Goal: Task Accomplishment & Management: Manage account settings

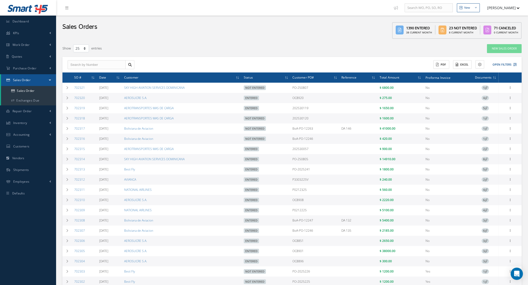
select select "25"
click at [497, 65] on button "Open Filters" at bounding box center [502, 64] width 29 height 8
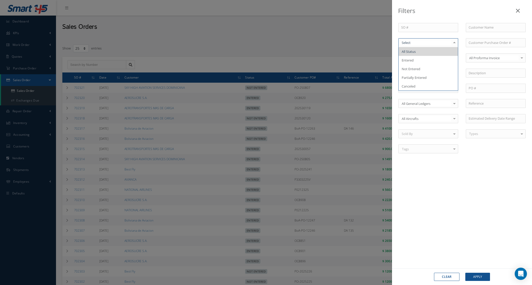
click at [433, 46] on div at bounding box center [429, 42] width 60 height 9
click at [266, 64] on div "Filters SO # Customer Name Select All Status Entered Not Entered Partially Ente…" at bounding box center [266, 142] width 532 height 285
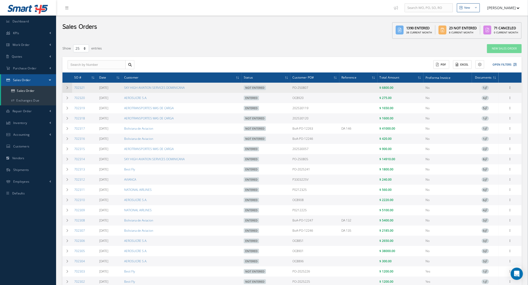
click at [62, 89] on td at bounding box center [67, 88] width 10 height 10
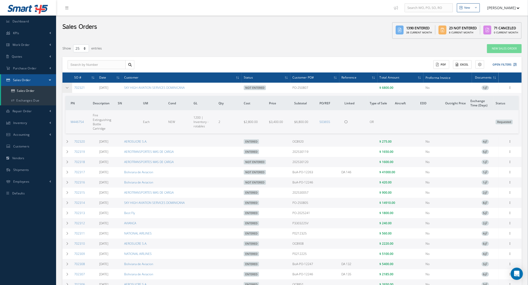
click at [64, 87] on td at bounding box center [67, 88] width 10 height 10
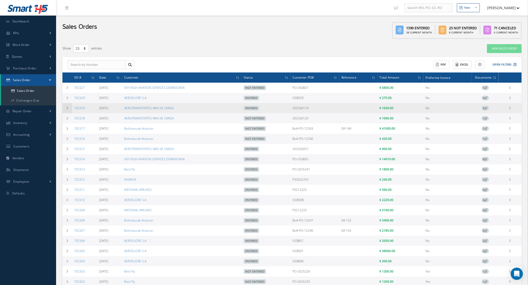
click at [67, 106] on td at bounding box center [67, 108] width 10 height 10
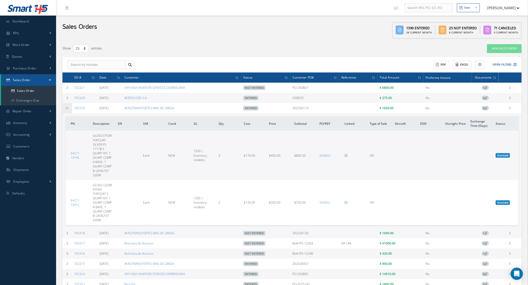
click at [67, 106] on td at bounding box center [67, 108] width 10 height 10
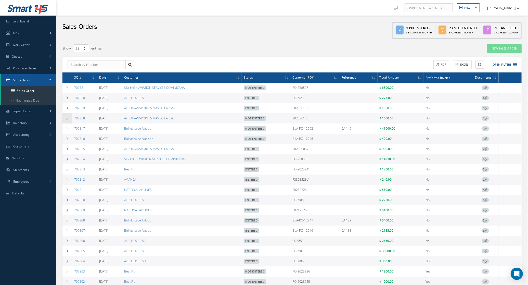
click at [68, 122] on td at bounding box center [67, 118] width 10 height 10
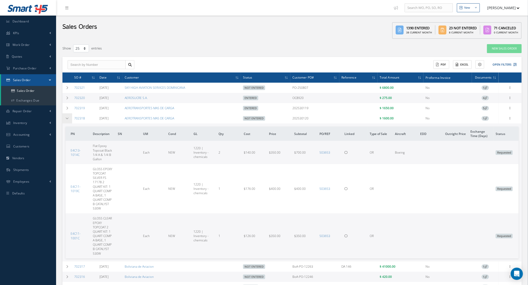
click at [67, 119] on icon at bounding box center [67, 118] width 4 height 3
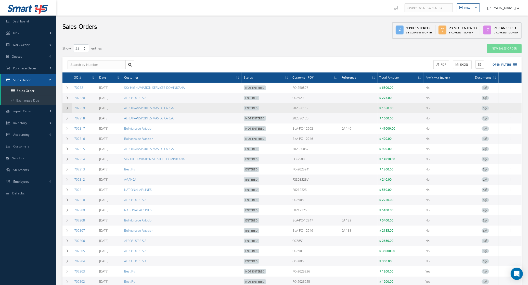
click at [68, 109] on icon at bounding box center [67, 107] width 4 height 3
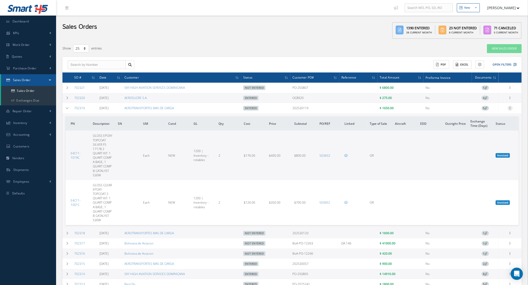
click at [510, 106] on icon at bounding box center [509, 107] width 5 height 4
click at [485, 119] on link "Edit" at bounding box center [486, 122] width 40 height 7
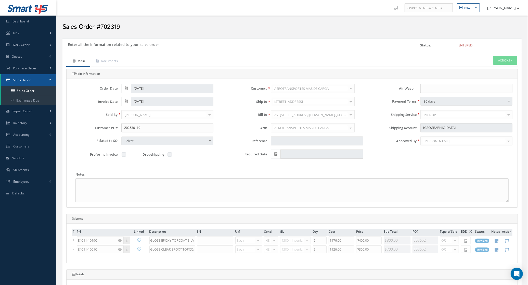
drag, startPoint x: 487, startPoint y: 57, endPoint x: 497, endPoint y: 58, distance: 9.7
click at [488, 57] on ul "Main Documents Actions Reverse Sales Order Send By Email Documents Print-Outs S…" at bounding box center [291, 61] width 451 height 11
click at [498, 59] on button "Actions" at bounding box center [505, 60] width 24 height 9
click at [494, 73] on link "Reverse Sales Order" at bounding box center [497, 69] width 41 height 7
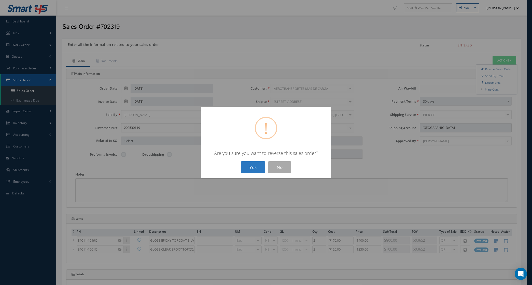
click at [260, 166] on button "Yes" at bounding box center [253, 167] width 24 height 12
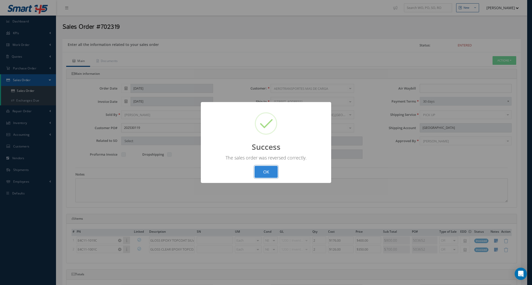
drag, startPoint x: 269, startPoint y: 169, endPoint x: 266, endPoint y: 161, distance: 9.6
click at [269, 169] on button "OK" at bounding box center [266, 172] width 23 height 12
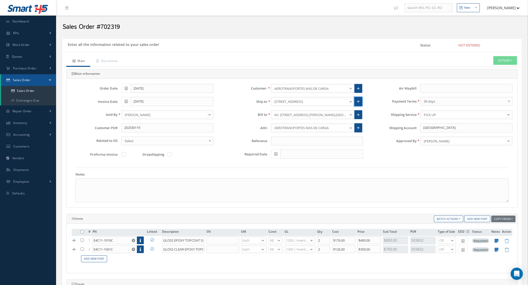
click at [355, 101] on link at bounding box center [358, 101] width 8 height 9
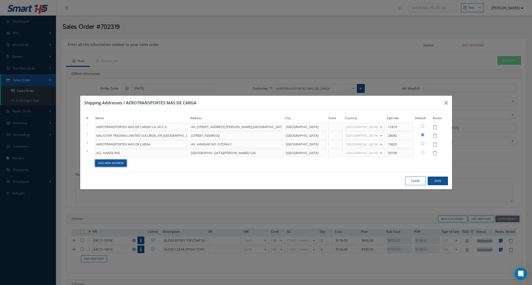
click at [119, 164] on link "Add New Address" at bounding box center [110, 162] width 31 height 7
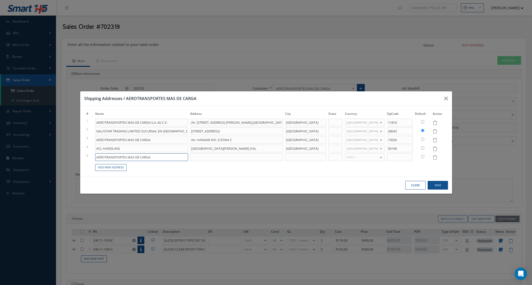
drag, startPoint x: 153, startPoint y: 158, endPoint x: 96, endPoint y: 155, distance: 57.2
click at [96, 155] on input "AEROTRANSPORTES MAS DE CARGA" at bounding box center [141, 157] width 93 height 8
click at [435, 158] on icon at bounding box center [435, 157] width 4 height 4
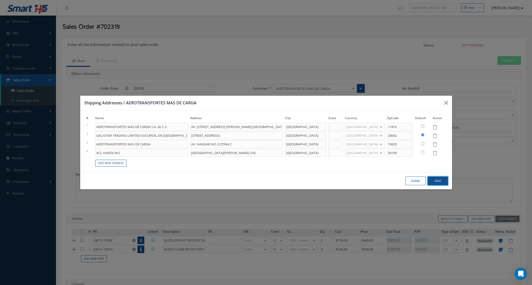
click at [436, 178] on button "Save" at bounding box center [438, 180] width 20 height 9
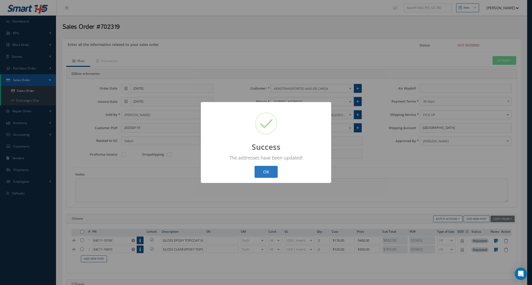
click at [268, 175] on button "OK" at bounding box center [266, 172] width 23 height 12
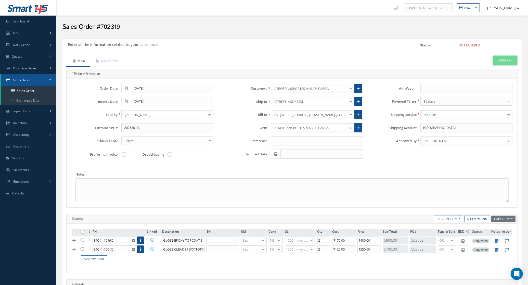
click at [507, 59] on button "Actions" at bounding box center [505, 60] width 24 height 9
click at [491, 70] on link "Enter/Update" at bounding box center [497, 69] width 41 height 7
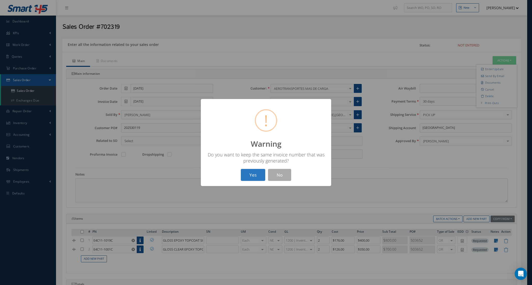
click at [250, 177] on button "Yes" at bounding box center [253, 175] width 24 height 12
click at [492, 60] on div "? ! i Success × The Sales Order has been entered and an Invoice was created OK …" at bounding box center [266, 142] width 532 height 285
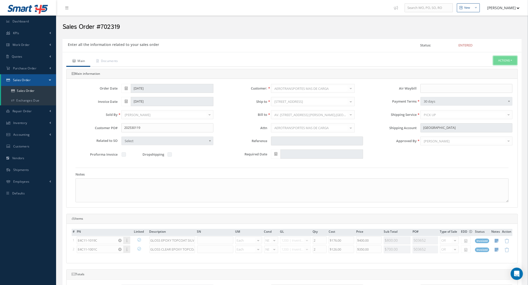
click at [509, 59] on button "Actions" at bounding box center [505, 60] width 24 height 9
click at [464, 108] on link "Invoice" at bounding box center [458, 104] width 39 height 8
